Goal: Transaction & Acquisition: Obtain resource

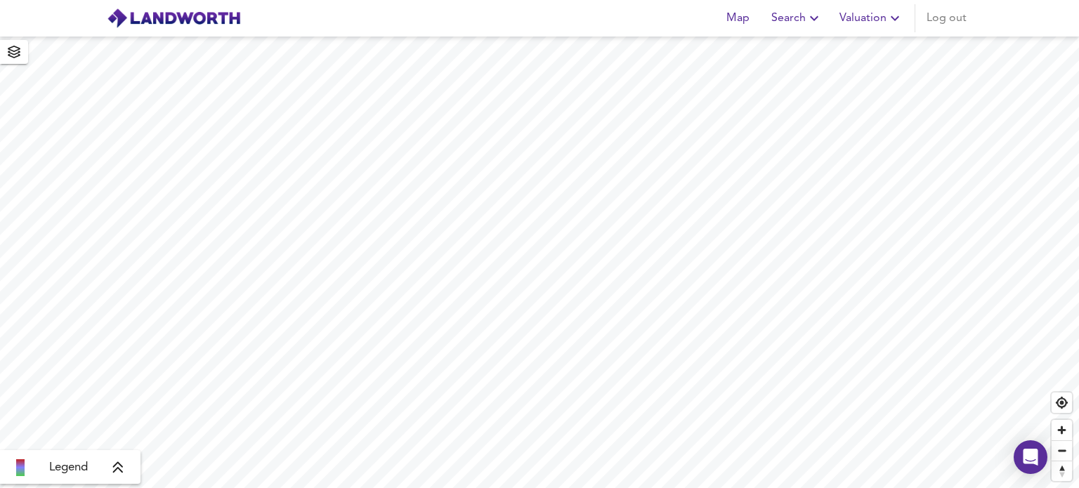
click at [868, 18] on div "Map Search Valuation Log out" at bounding box center [843, 18] width 257 height 28
click at [843, 18] on icon "button" at bounding box center [844, 18] width 8 height 5
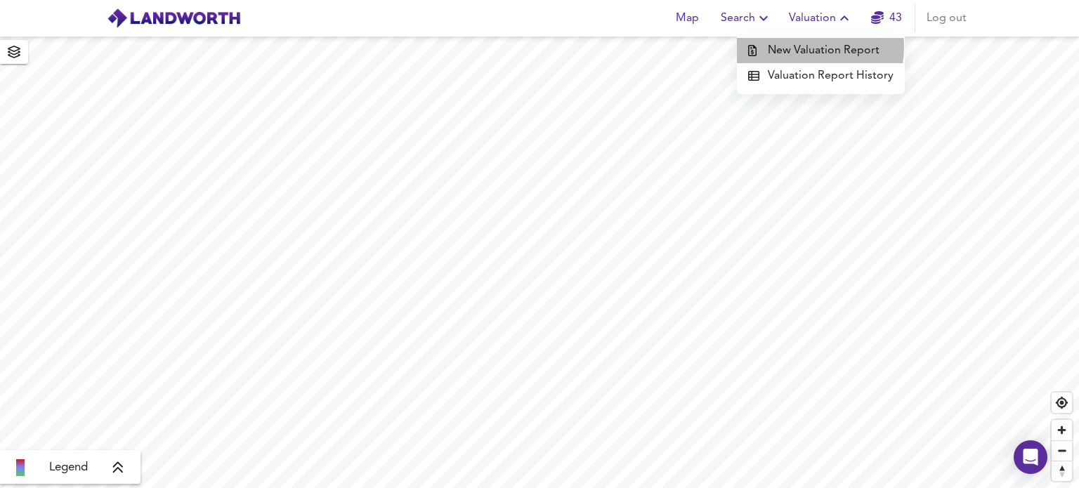
click at [808, 47] on li "New Valuation Report" at bounding box center [821, 50] width 168 height 25
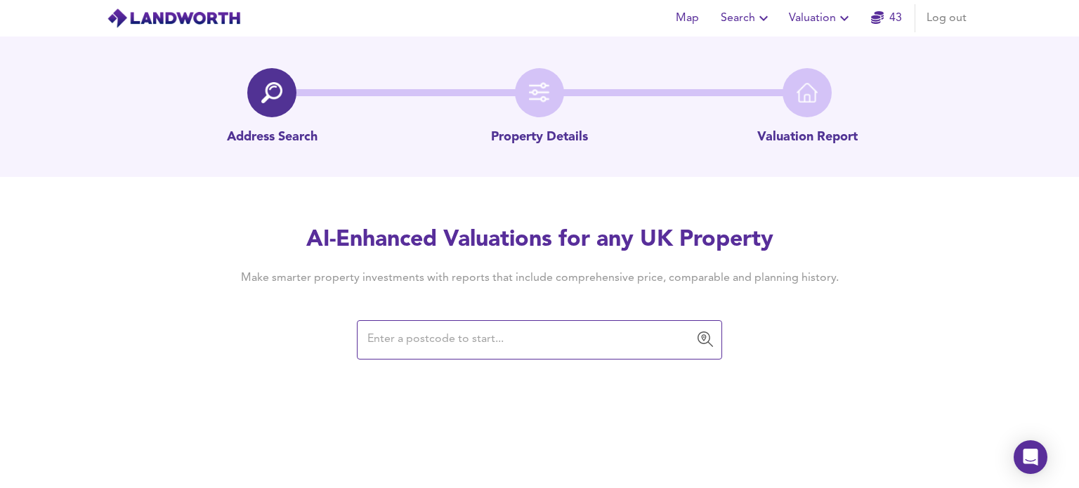
click at [422, 338] on input "text" at bounding box center [529, 340] width 332 height 27
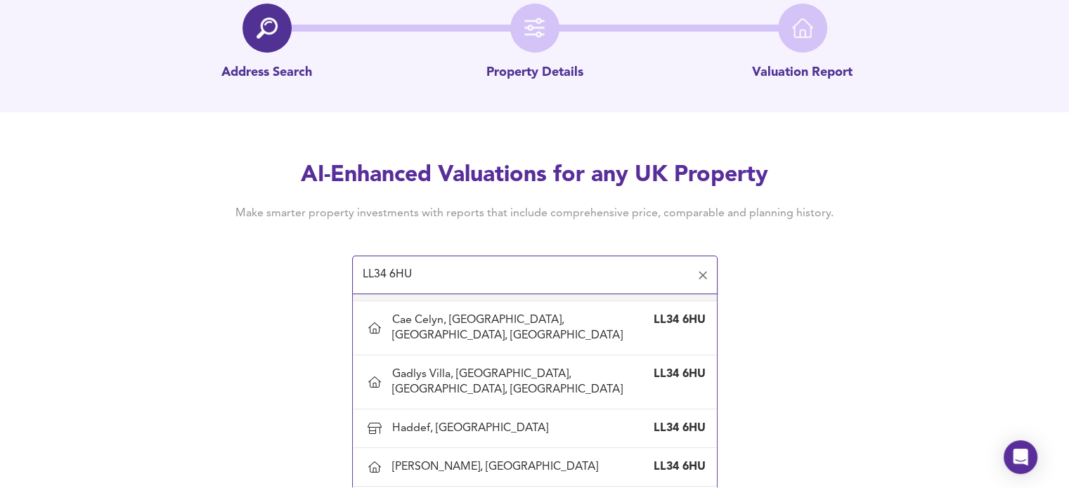
scroll to position [81, 0]
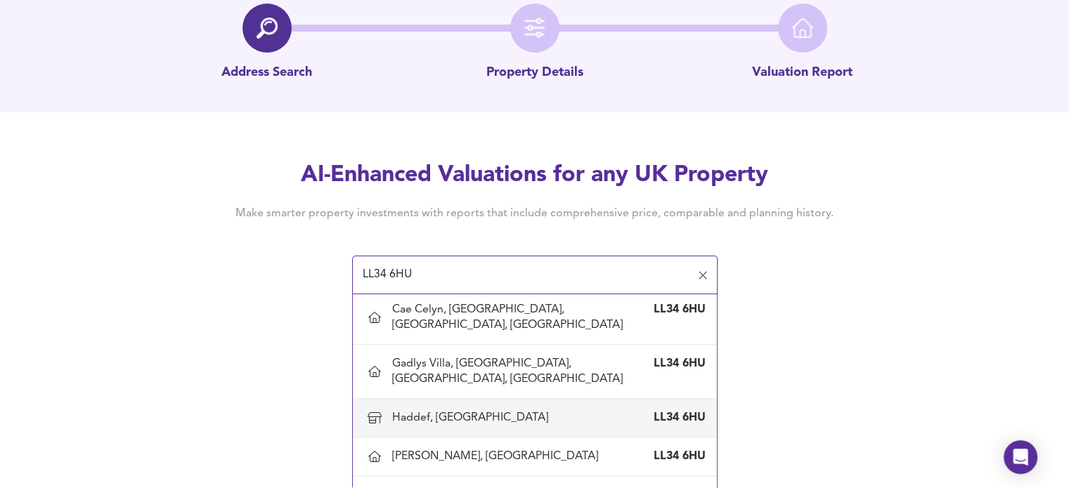
click at [474, 412] on div "Haddef, [GEOGRAPHIC_DATA]" at bounding box center [473, 417] width 162 height 15
type input "Haddef, [GEOGRAPHIC_DATA]"
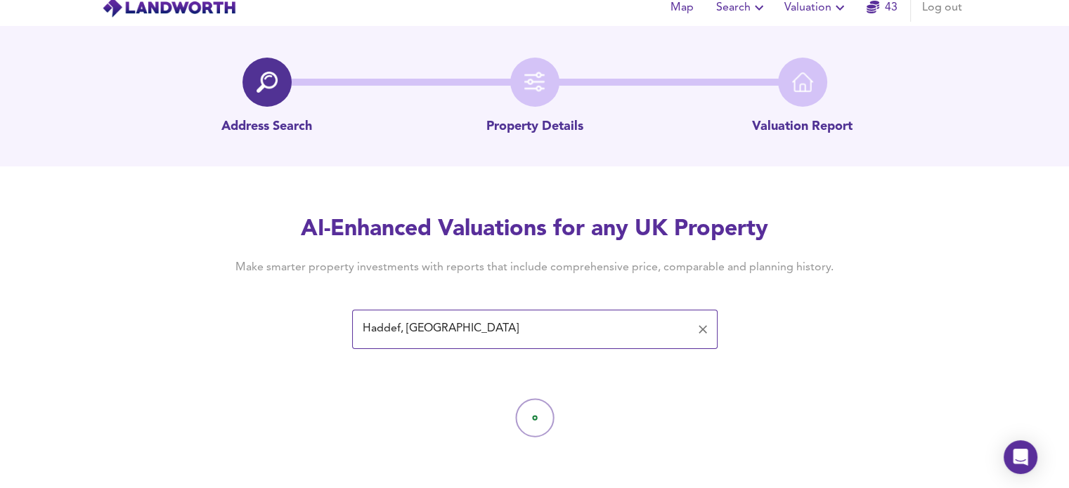
scroll to position [0, 0]
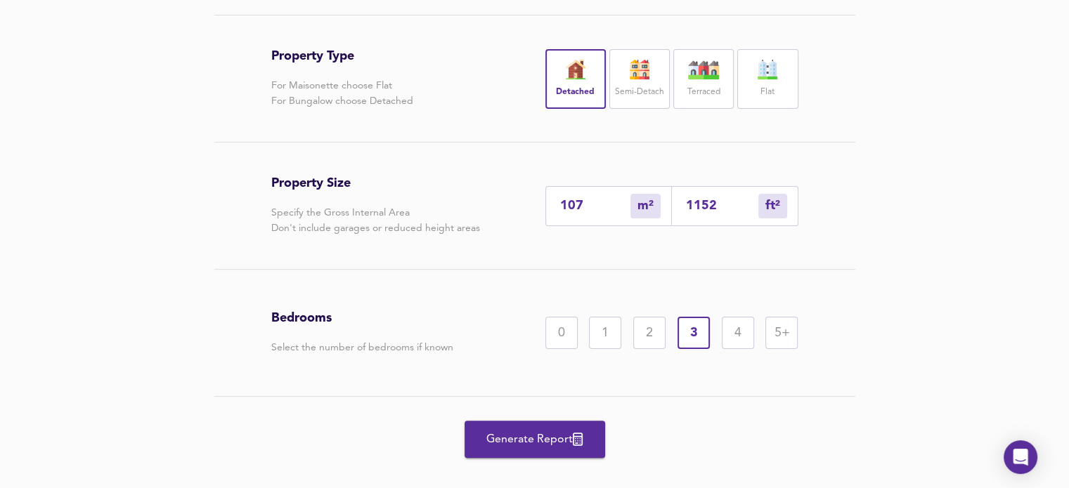
scroll to position [317, 0]
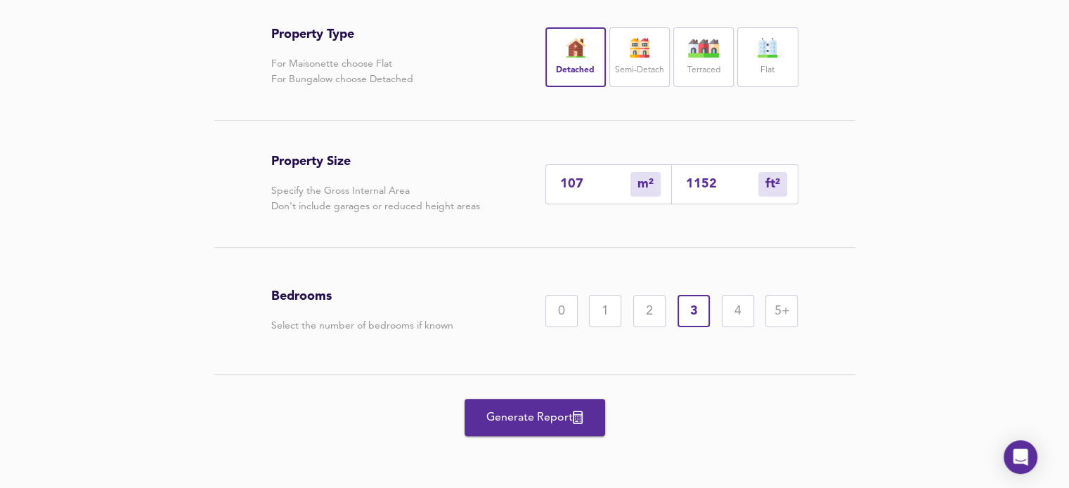
click at [509, 424] on span "Generate Report" at bounding box center [534, 418] width 112 height 20
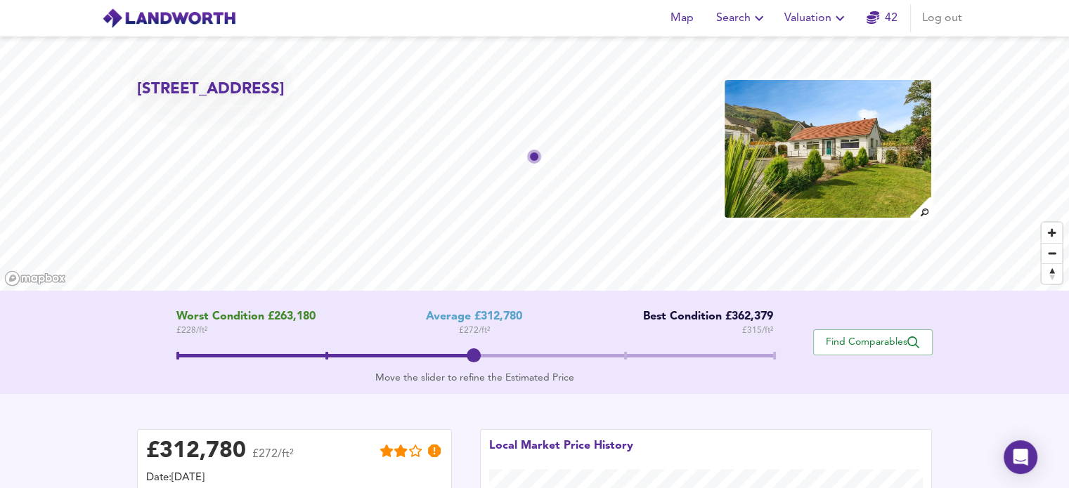
click at [795, 163] on img at bounding box center [827, 149] width 209 height 141
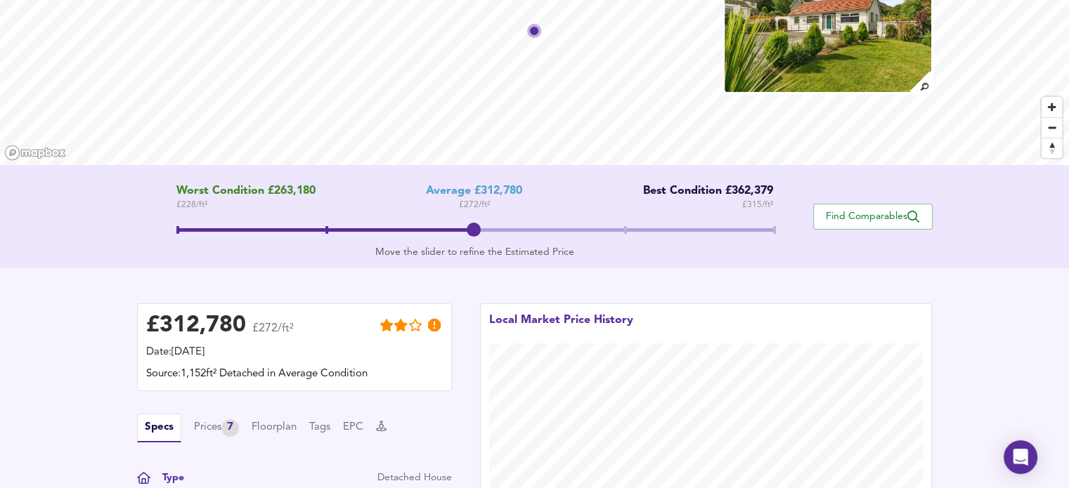
scroll to position [137, 0]
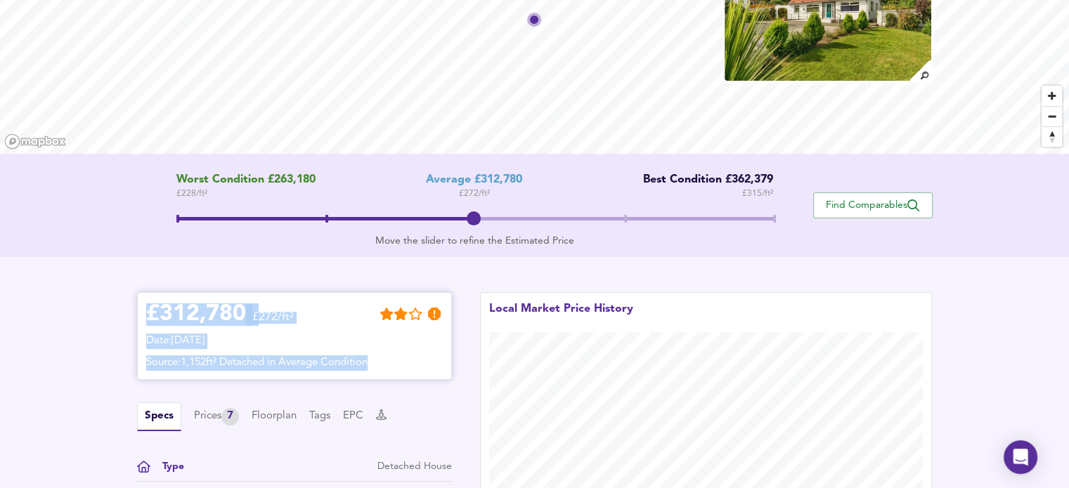
drag, startPoint x: 149, startPoint y: 308, endPoint x: 436, endPoint y: 353, distance: 290.9
click at [436, 353] on div "£ 312,780 £272/ft² Date: [DATE] Source: 1,152ft² Detached in Average Condition" at bounding box center [294, 336] width 296 height 70
copy div "£ 312,780 £272/ft² Date: [DATE] Source: 1,152ft² Detached in Average Condition"
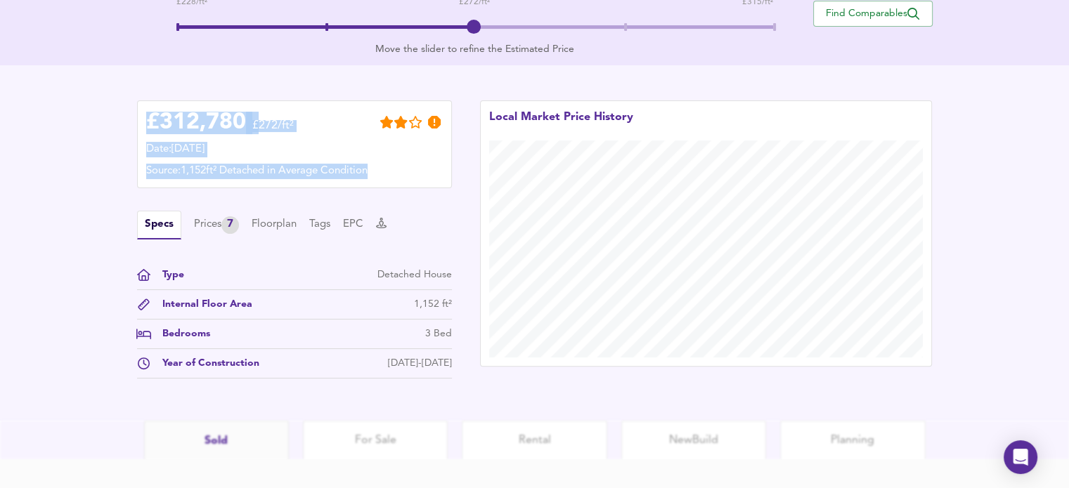
scroll to position [339, 0]
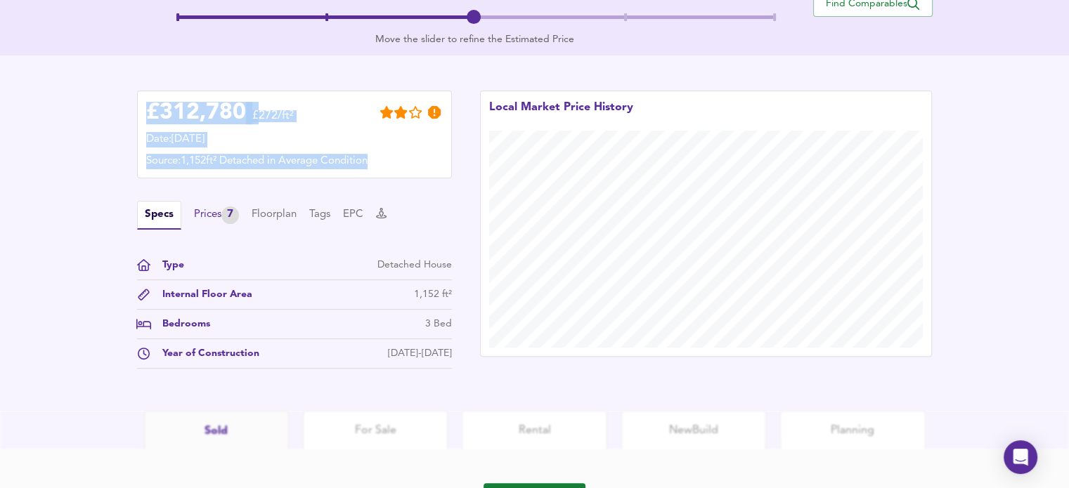
click at [211, 213] on div "Prices 7" at bounding box center [216, 216] width 45 height 18
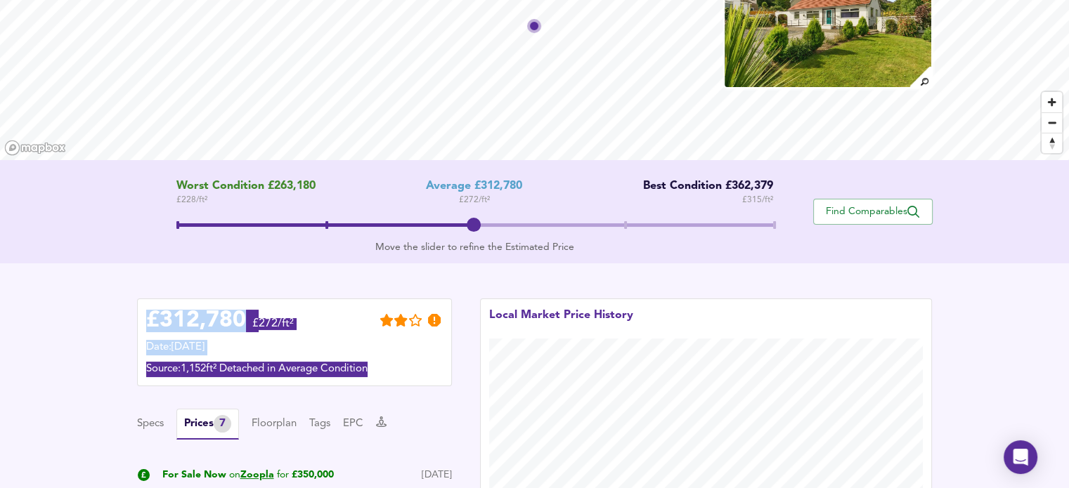
scroll to position [127, 0]
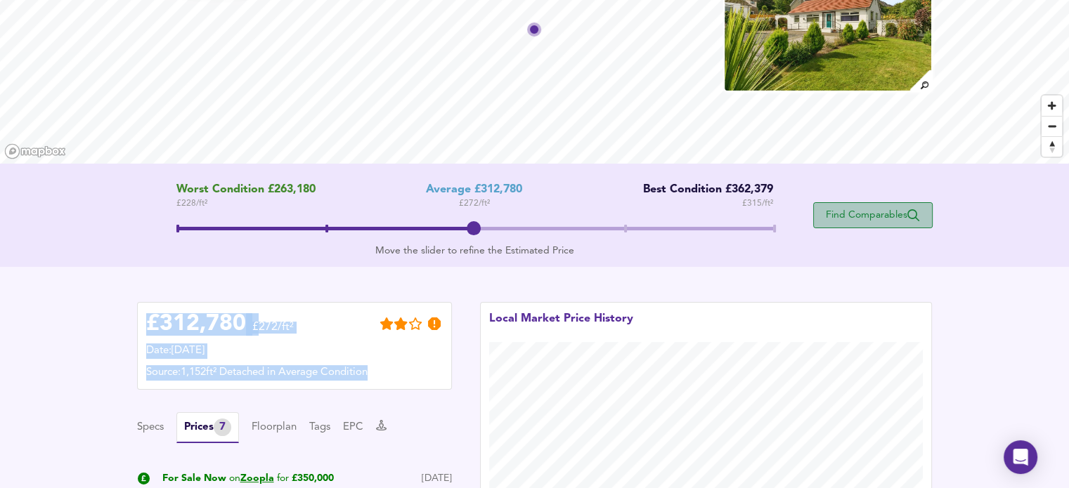
click at [857, 213] on span "Find Comparables" at bounding box center [873, 215] width 104 height 13
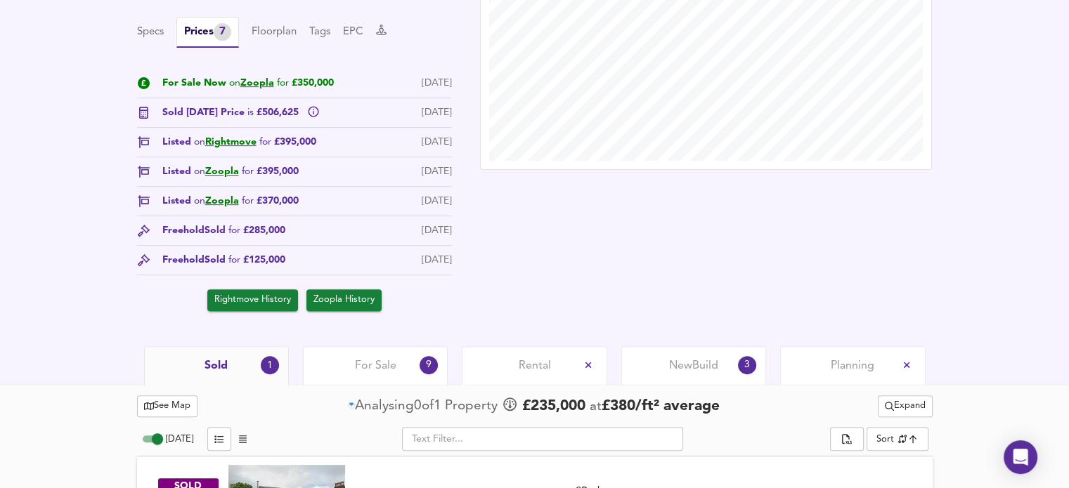
scroll to position [541, 0]
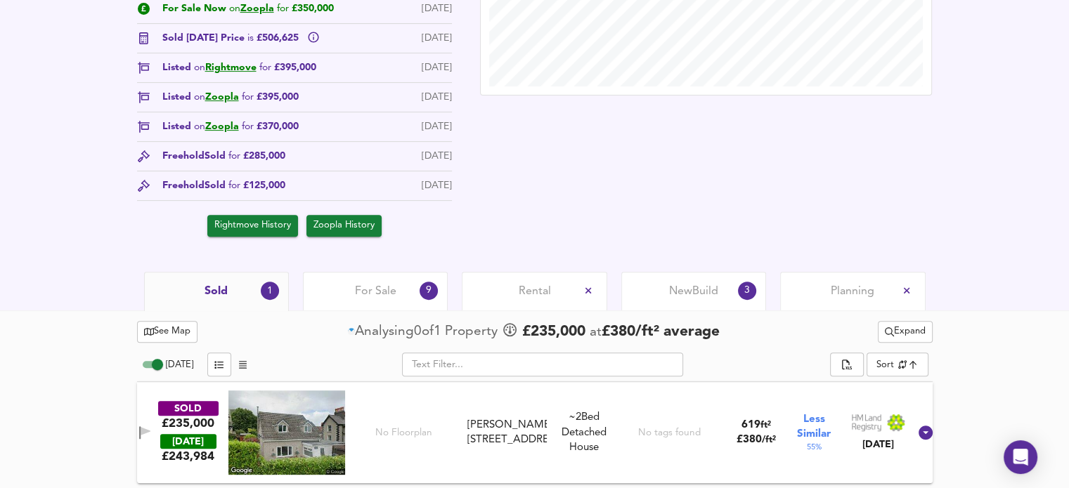
click at [379, 292] on span "For Sale" at bounding box center [375, 291] width 41 height 15
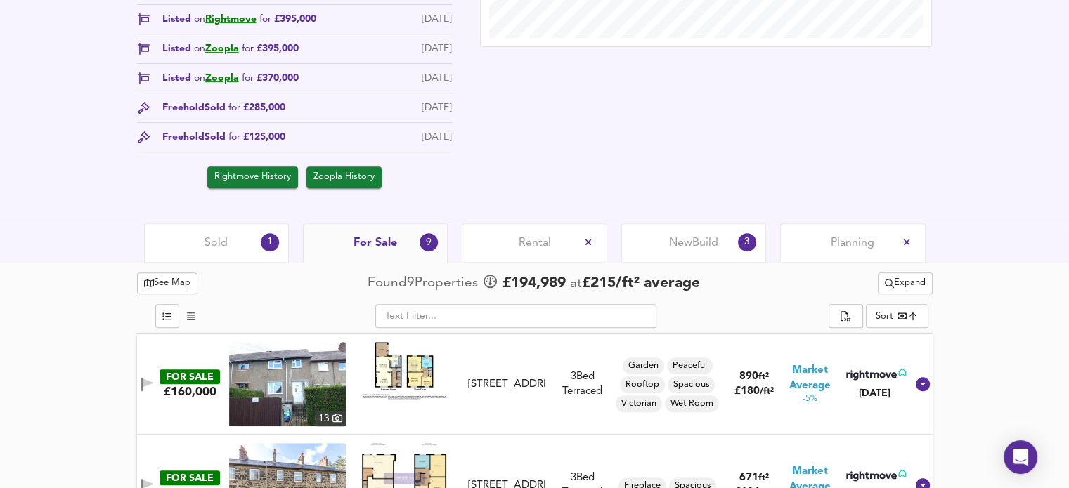
scroll to position [593, 0]
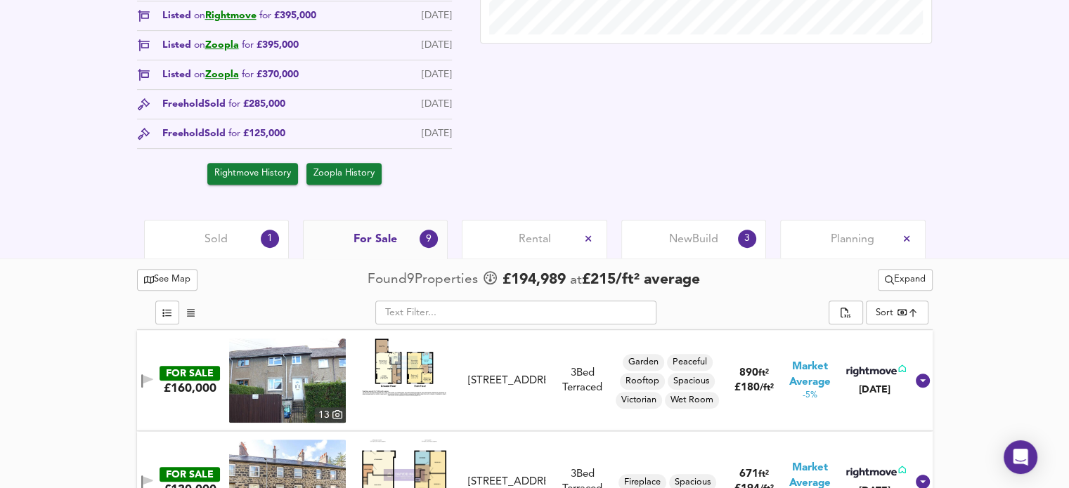
click at [694, 235] on span "New Build" at bounding box center [693, 239] width 49 height 15
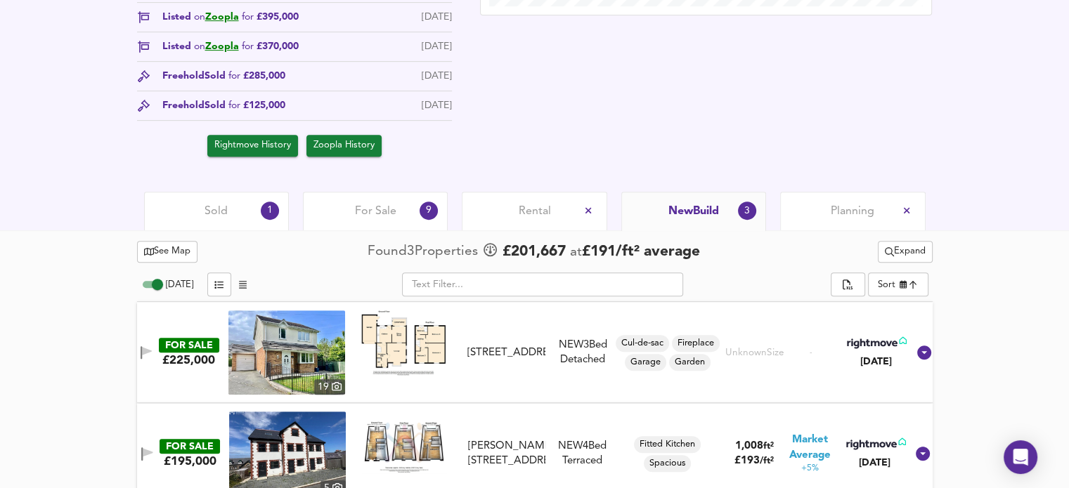
scroll to position [613, 0]
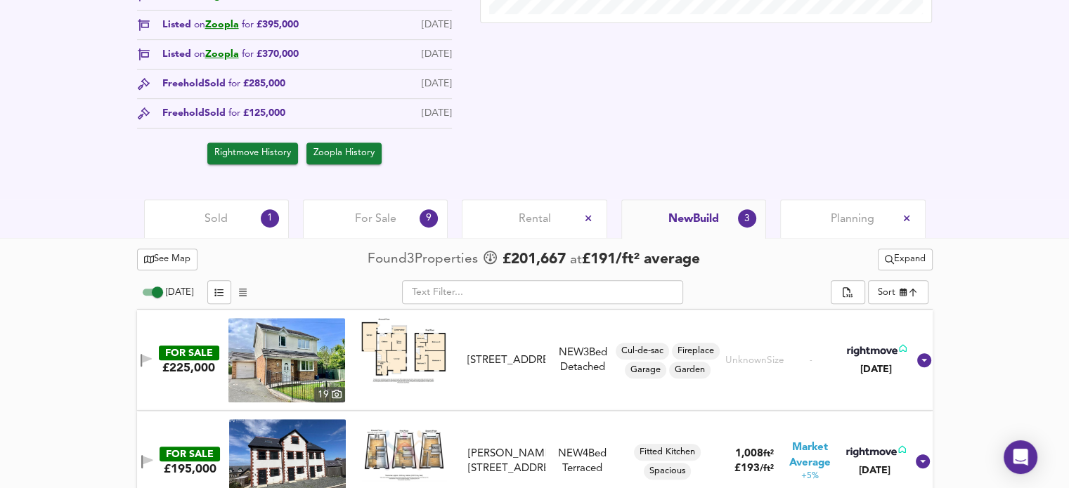
click at [219, 216] on span "Sold" at bounding box center [215, 218] width 23 height 15
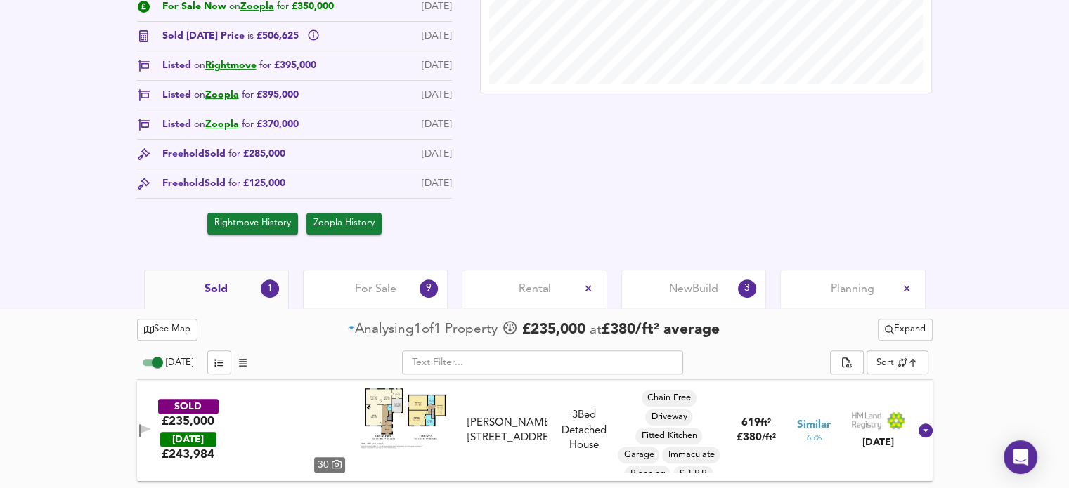
scroll to position [541, 0]
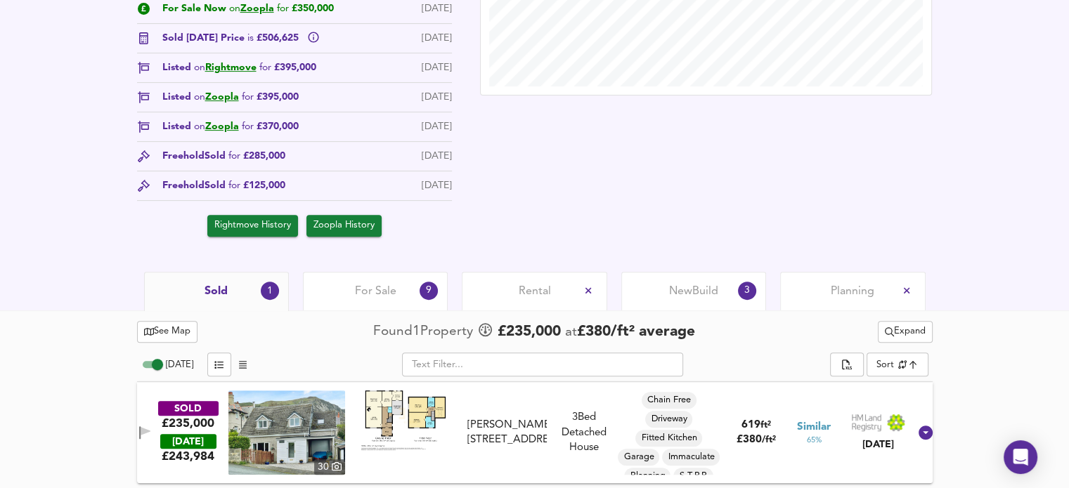
click at [377, 286] on span "For Sale" at bounding box center [375, 291] width 41 height 15
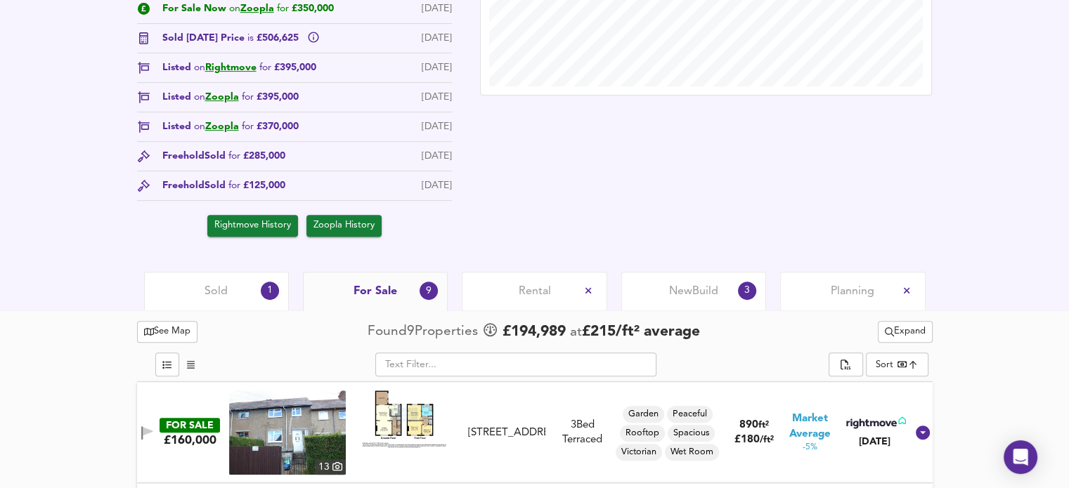
click at [863, 287] on span "Planning" at bounding box center [852, 291] width 44 height 15
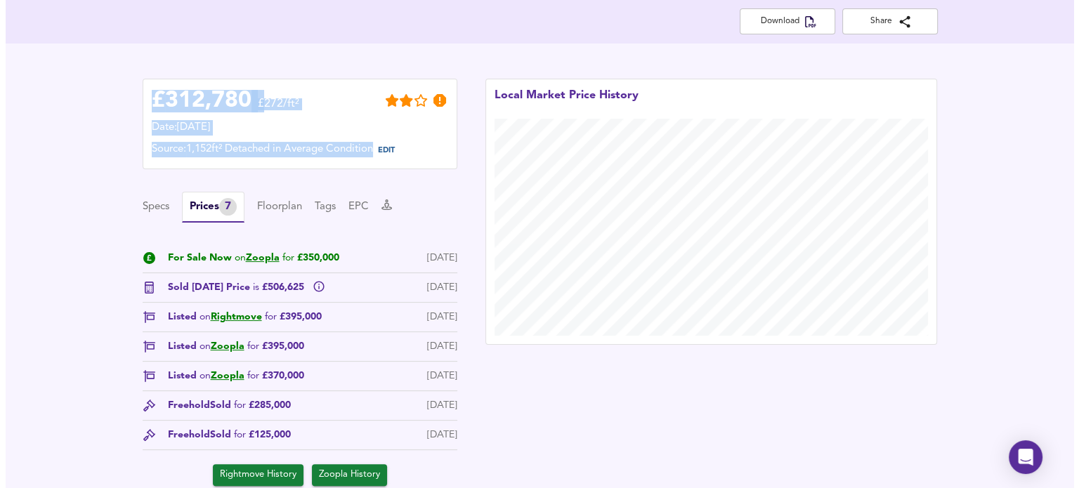
scroll to position [303, 0]
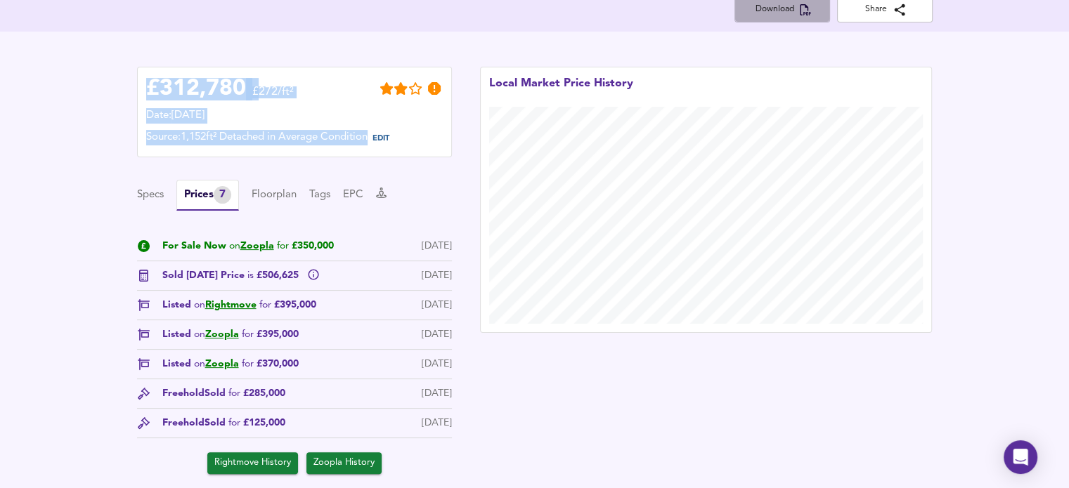
click at [769, 11] on span "Download" at bounding box center [781, 9] width 73 height 15
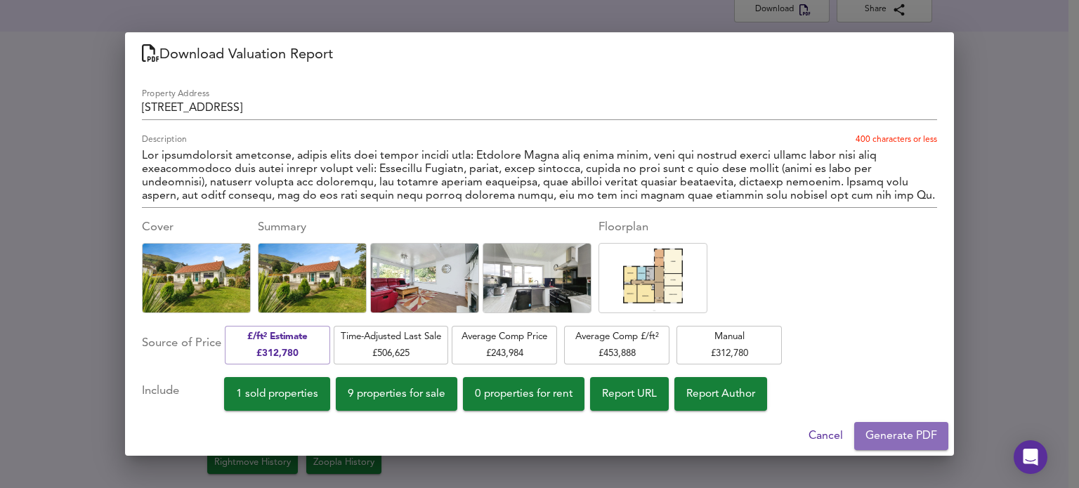
click at [892, 436] on span "Generate PDF" at bounding box center [902, 436] width 72 height 20
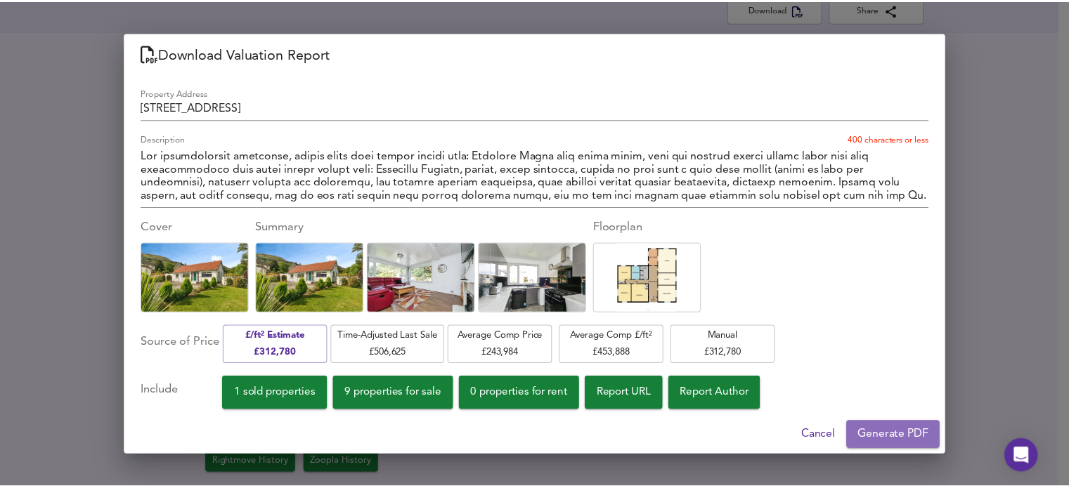
scroll to position [300, 0]
